Goal: Transaction & Acquisition: Purchase product/service

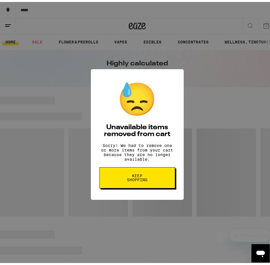
click at [139, 180] on span "Keep Shopping" at bounding box center [137, 176] width 29 height 8
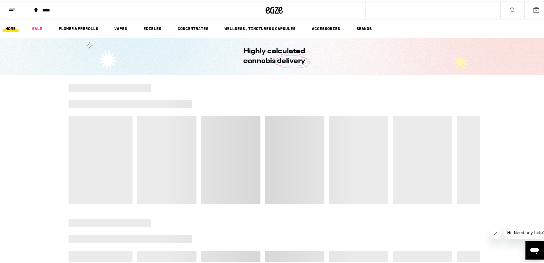
click at [17, 7] on button at bounding box center [12, 9] width 24 height 18
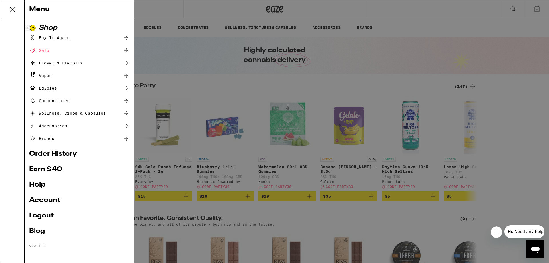
click at [57, 203] on link "Account" at bounding box center [79, 200] width 100 height 7
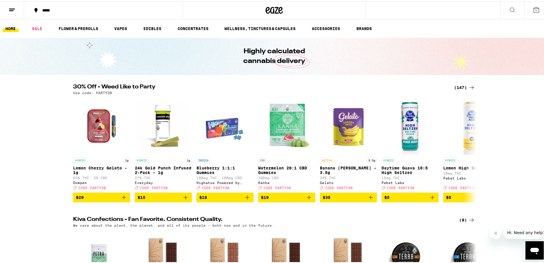
click at [270, 87] on div "(147)" at bounding box center [464, 86] width 21 height 7
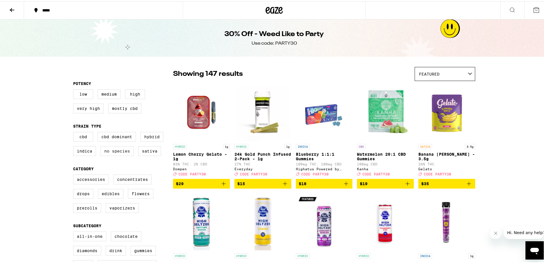
scroll to position [29, 0]
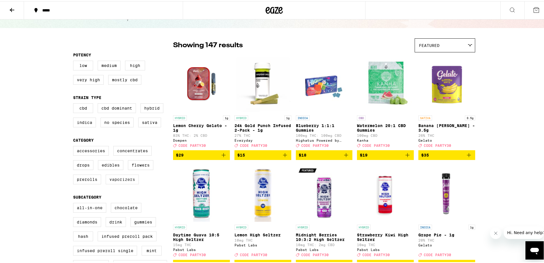
click at [117, 182] on label "Vaporizers" at bounding box center [122, 178] width 33 height 10
click at [75, 146] on input "Vaporizers" at bounding box center [74, 145] width 0 height 0
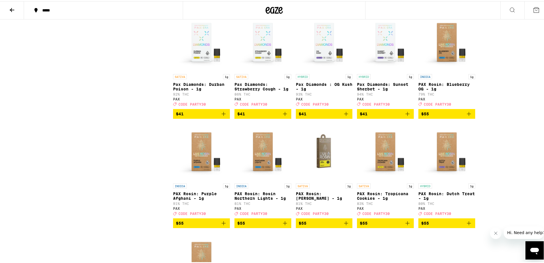
scroll to position [682, 0]
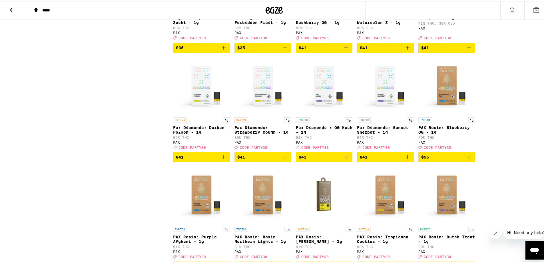
click at [270, 159] on icon "Add to bag" at bounding box center [346, 155] width 7 height 7
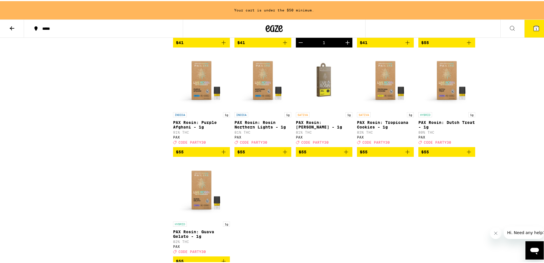
scroll to position [843, 0]
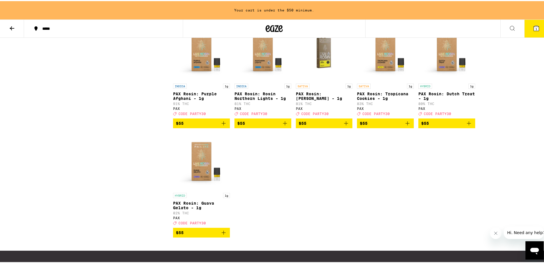
click at [220, 125] on icon "Add to bag" at bounding box center [223, 122] width 7 height 7
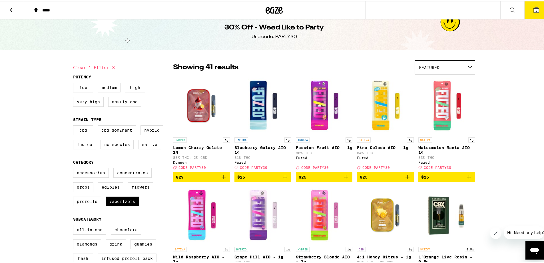
scroll to position [0, 0]
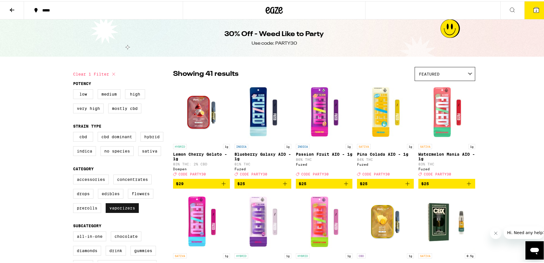
click at [122, 211] on label "Vaporizers" at bounding box center [122, 207] width 33 height 10
click at [75, 174] on input "Vaporizers" at bounding box center [74, 174] width 0 height 0
checkbox input "false"
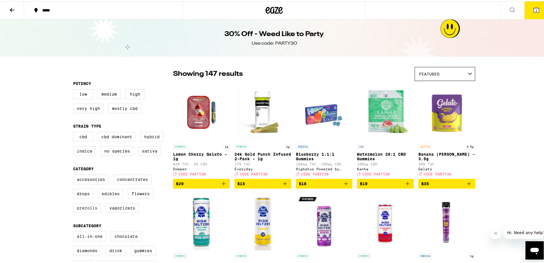
click at [77, 211] on label "Prerolls" at bounding box center [87, 207] width 28 height 10
click at [75, 174] on input "Prerolls" at bounding box center [74, 174] width 0 height 0
checkbox input "true"
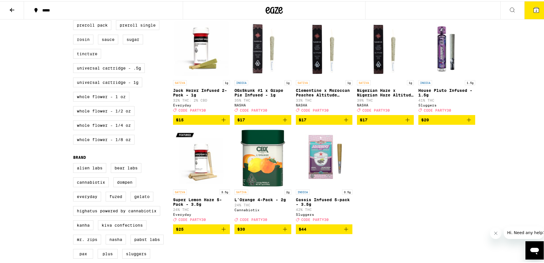
scroll to position [327, 0]
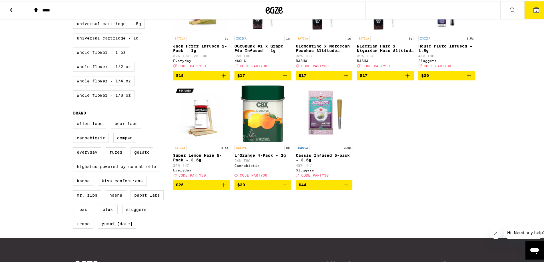
click at [270, 187] on icon "Add to bag" at bounding box center [346, 183] width 7 height 7
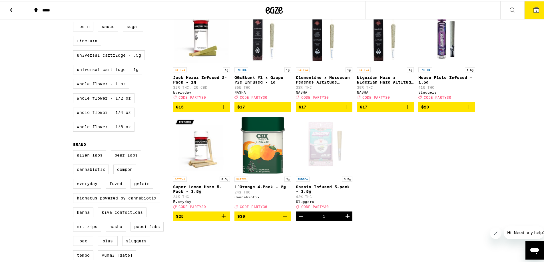
scroll to position [298, 0]
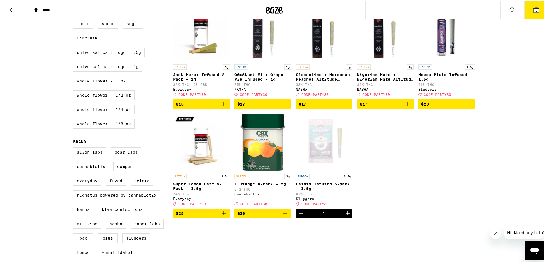
click at [270, 10] on span "3" at bounding box center [537, 9] width 2 height 3
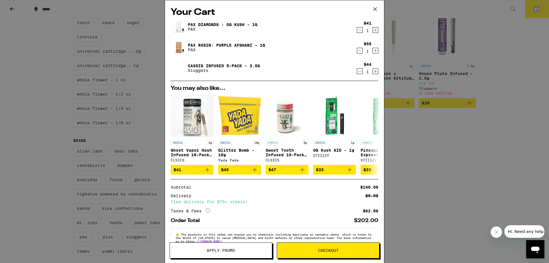
click at [227, 257] on button "Apply Promo" at bounding box center [220, 250] width 103 height 16
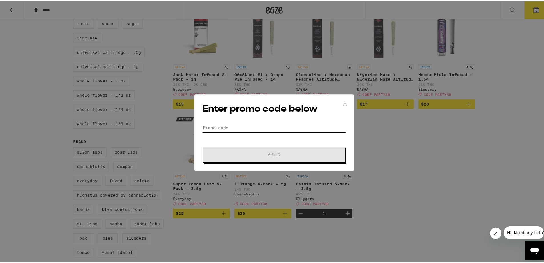
click at [266, 126] on input "Promo Code" at bounding box center [274, 126] width 143 height 9
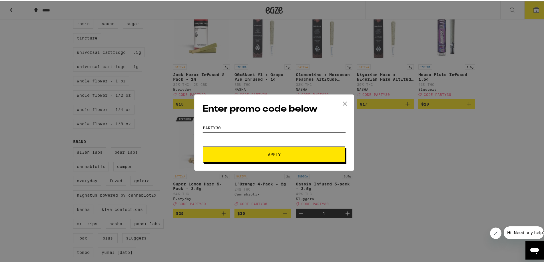
type input "party30"
click at [270, 154] on span "Apply" at bounding box center [274, 153] width 13 height 4
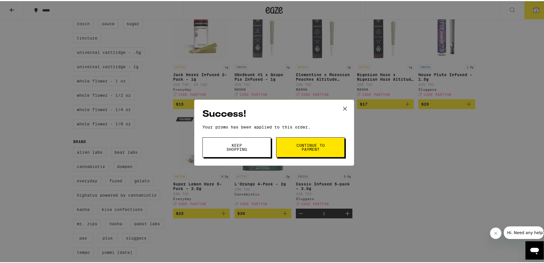
click at [270, 144] on button "Continue to payment" at bounding box center [310, 146] width 69 height 20
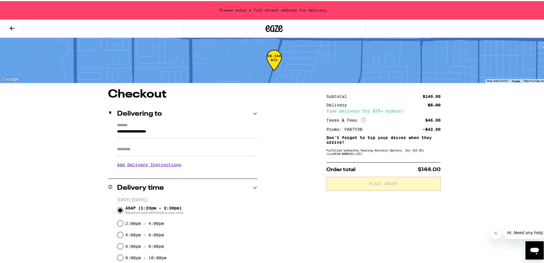
click at [270, 27] on icon at bounding box center [274, 27] width 9 height 7
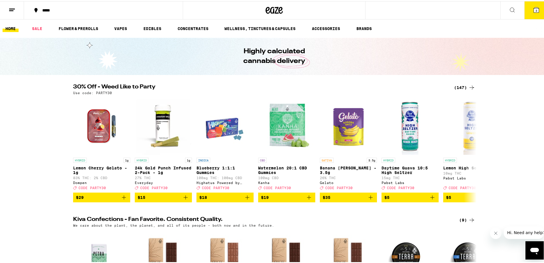
click at [270, 9] on button "3" at bounding box center [537, 9] width 24 height 18
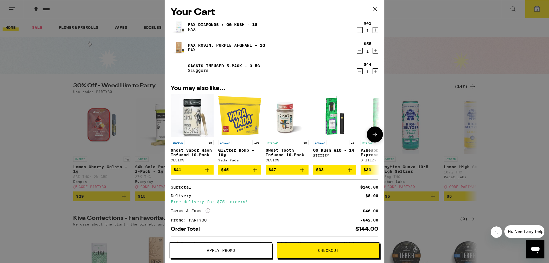
click at [89, 124] on div "Your Cart Pax Diamonds : OG Kush - 1g PAX $41 1 PAX Rosin: Purple Afghani - 1g …" at bounding box center [274, 131] width 549 height 263
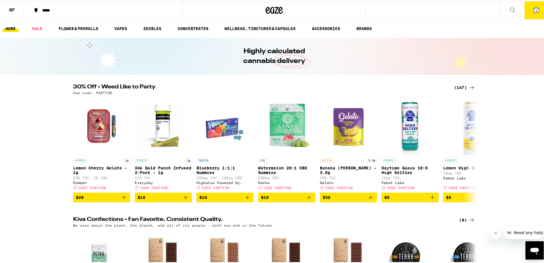
click at [17, 5] on button at bounding box center [12, 9] width 24 height 18
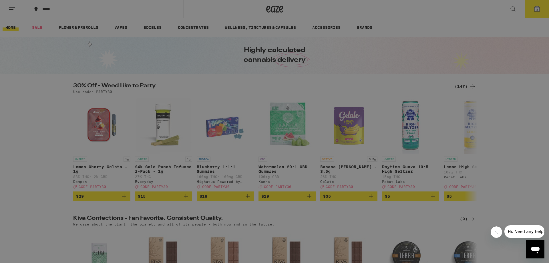
click at [48, 216] on link "Logout" at bounding box center [79, 215] width 100 height 7
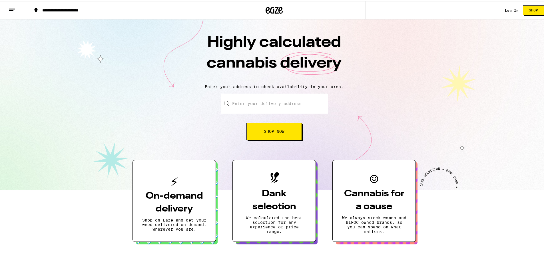
click at [270, 10] on link "Log In" at bounding box center [512, 9] width 14 height 4
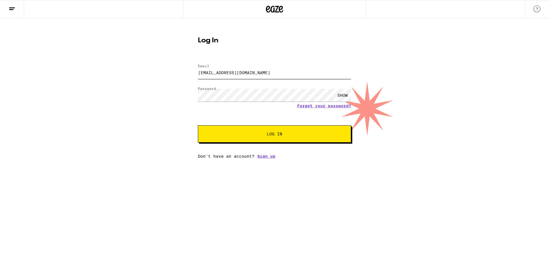
click at [255, 73] on input "[EMAIL_ADDRESS][DOMAIN_NAME]" at bounding box center [274, 72] width 153 height 13
type input "[EMAIL_ADDRESS][DOMAIN_NAME]"
click at [270, 133] on span "Log In" at bounding box center [274, 134] width 107 height 4
